Goal: Information Seeking & Learning: Learn about a topic

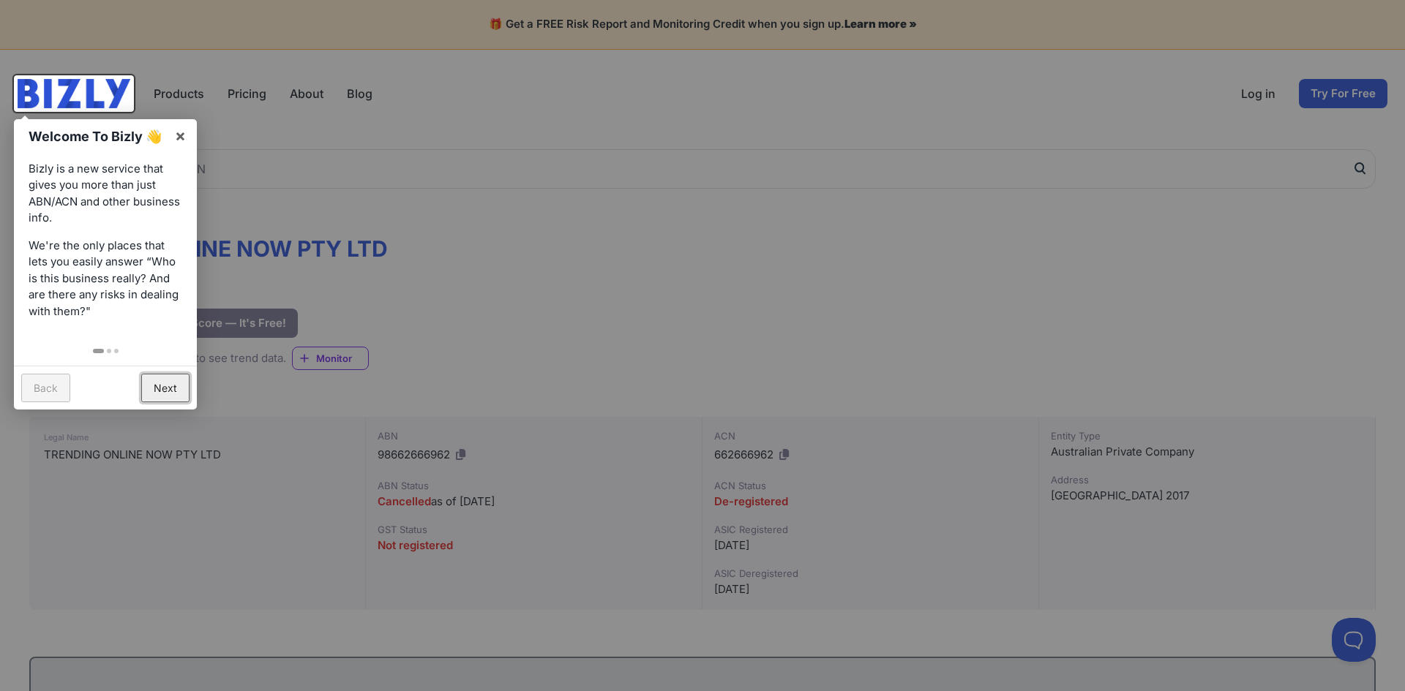
click at [160, 379] on link "Next" at bounding box center [165, 388] width 48 height 29
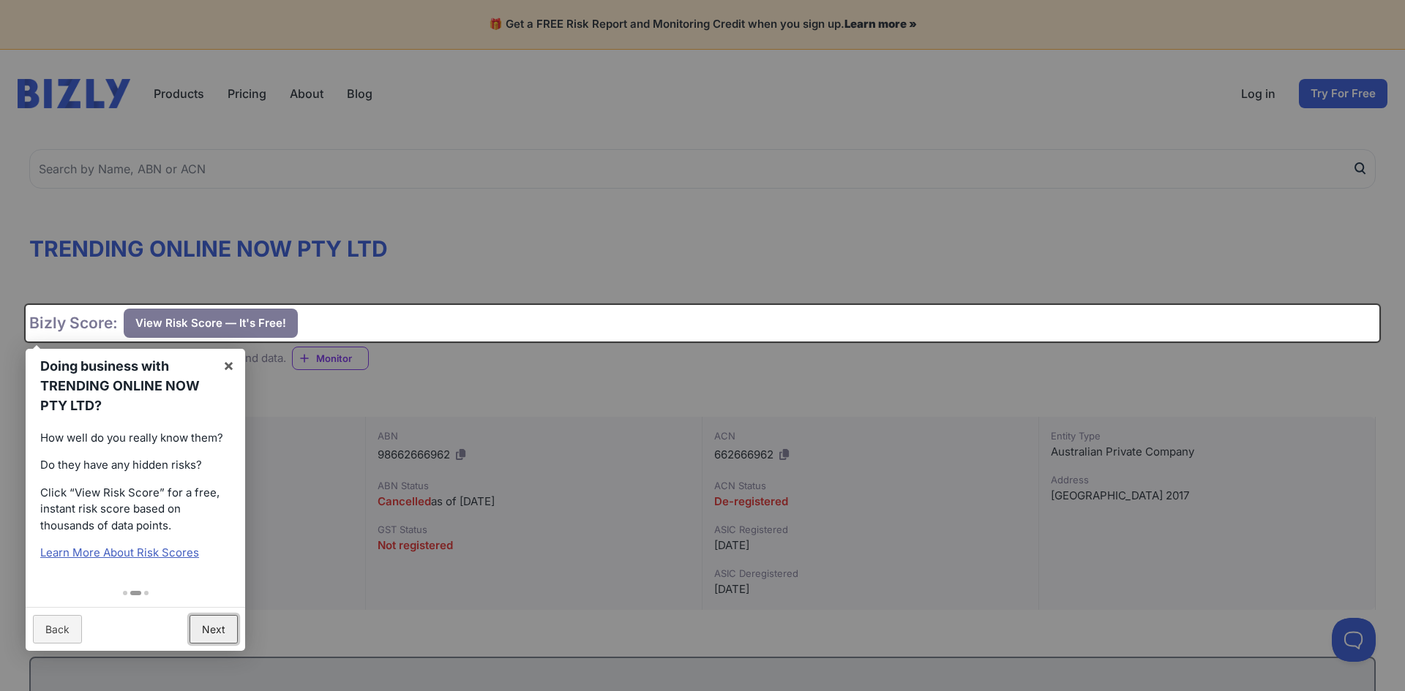
click at [231, 626] on link "Next" at bounding box center [214, 629] width 48 height 29
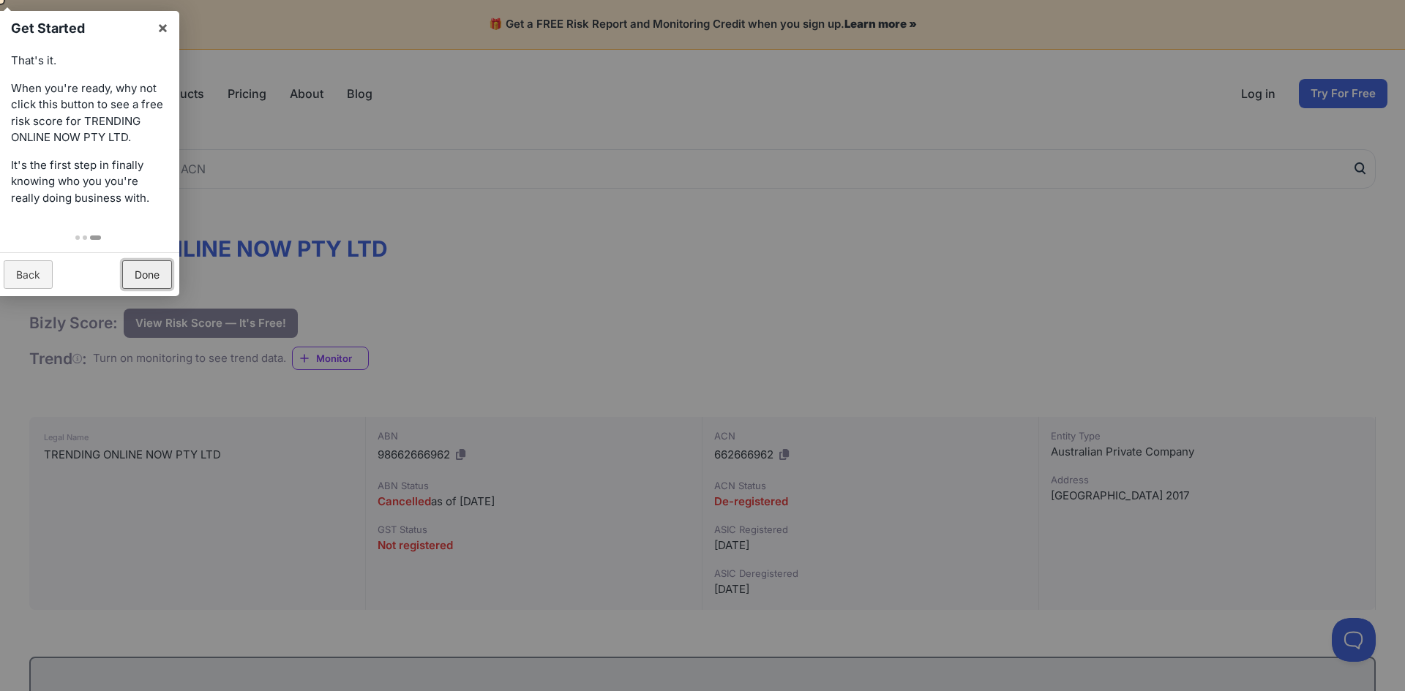
click at [157, 270] on link "Done" at bounding box center [147, 274] width 50 height 29
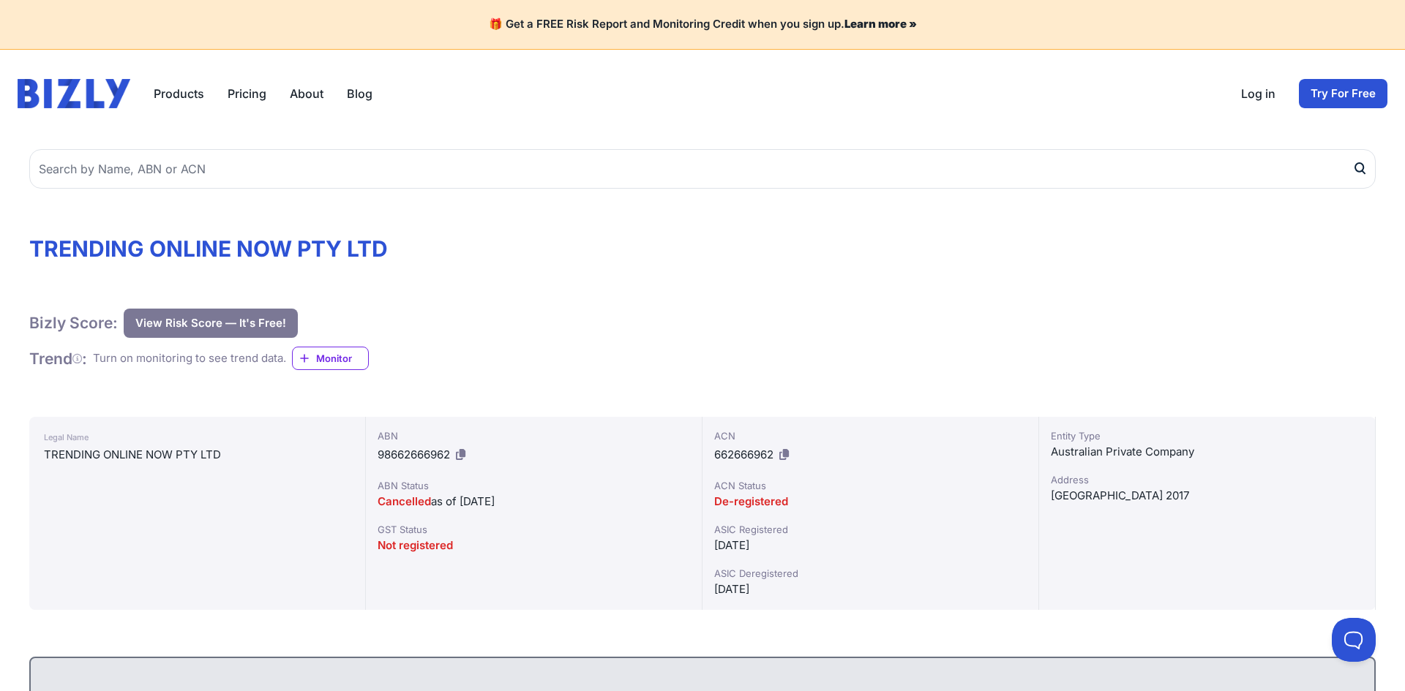
click at [210, 359] on div "Turn on monitoring to see trend data." at bounding box center [189, 358] width 193 height 17
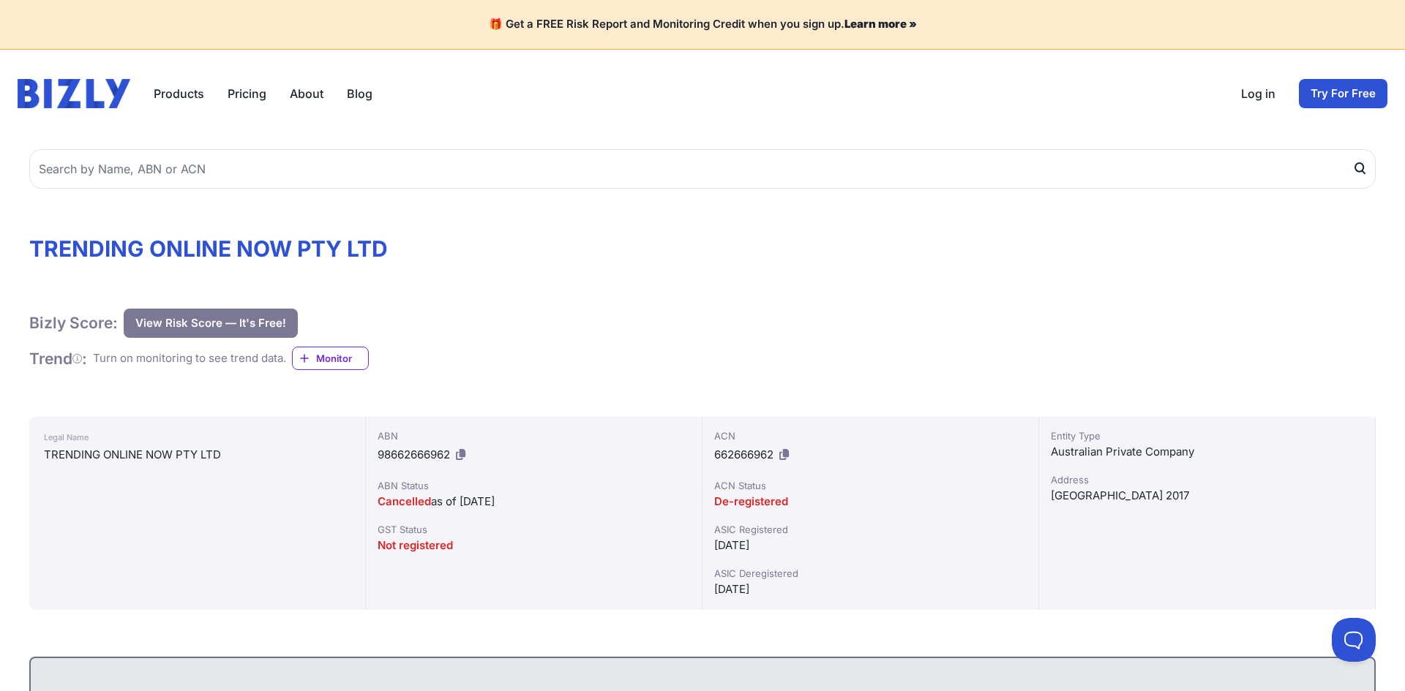
click at [144, 252] on h1 "TRENDING ONLINE NOW PTY LTD" at bounding box center [702, 249] width 1346 height 26
